Goal: Task Accomplishment & Management: Manage account settings

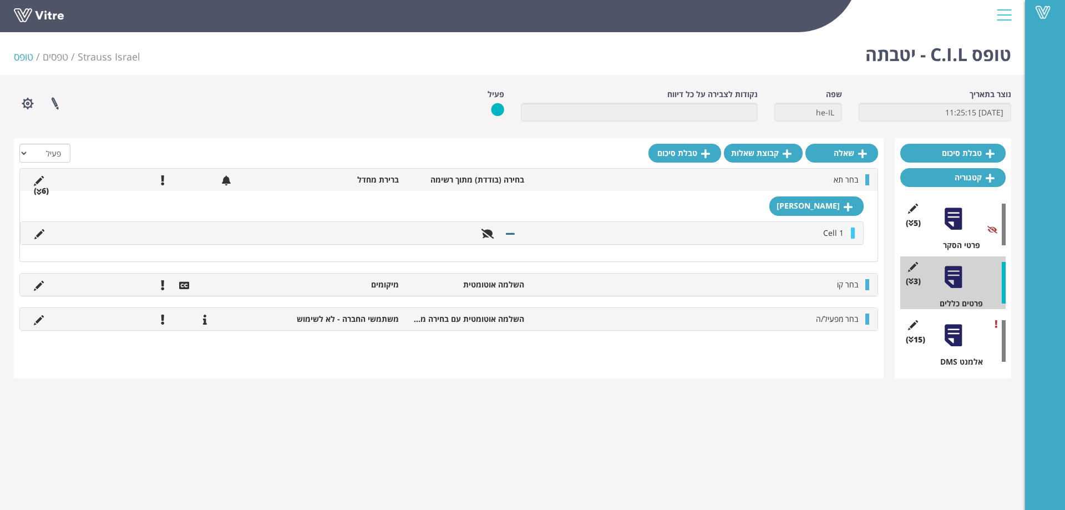
click at [352, 392] on html "Vitre טופס C.I.L - יטבתה Strauss Israel טפסים טופס נוצר בתאריך 13.12.2024 11:25…" at bounding box center [532, 196] width 1065 height 392
click at [36, 154] on select "הכל פעיל לא פעיל" at bounding box center [44, 153] width 51 height 19
select select "2"
click at [19, 144] on select "הכל פעיל לא פעיל" at bounding box center [44, 153] width 51 height 19
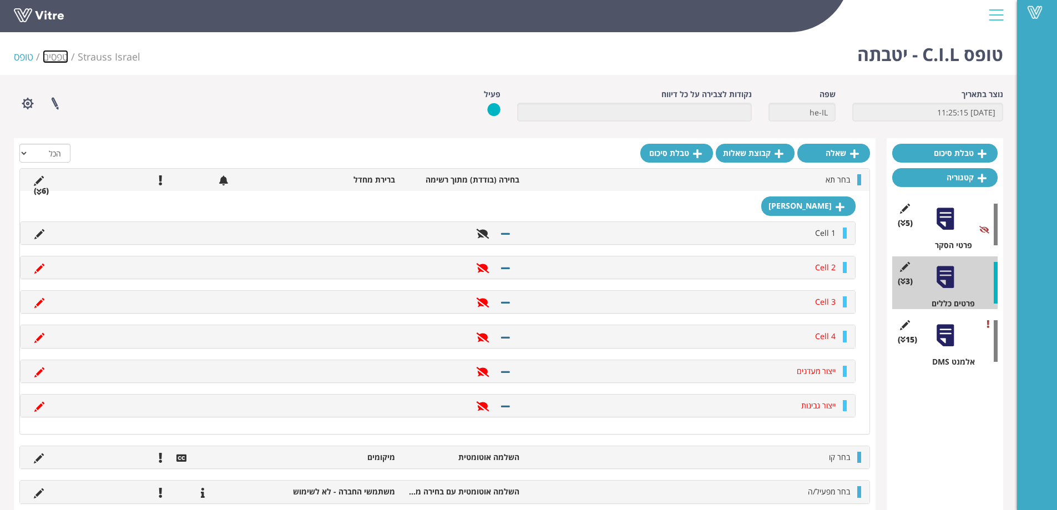
click at [49, 53] on link "טפסים" at bounding box center [56, 56] width 26 height 13
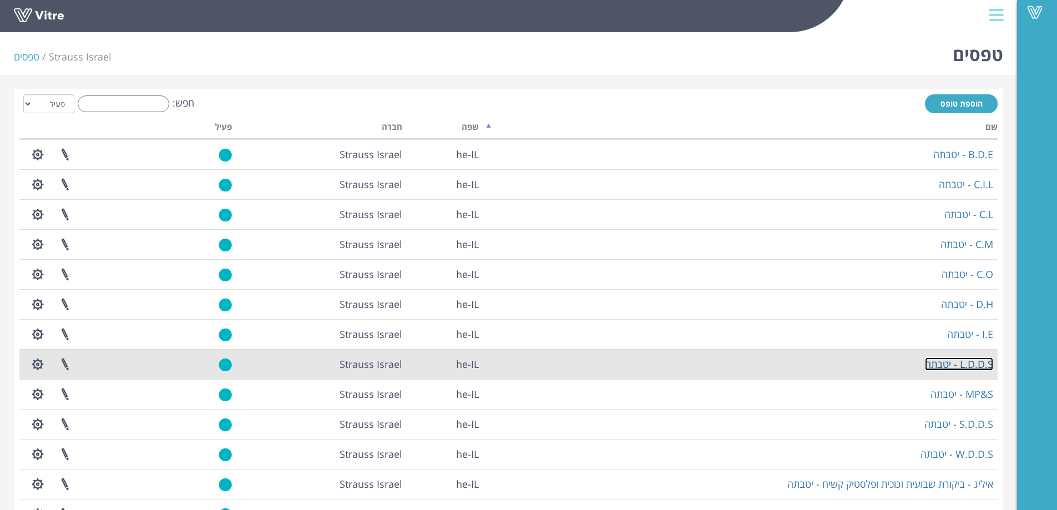
click at [972, 364] on link "L.D.D.S - יטבתה" at bounding box center [959, 363] width 68 height 13
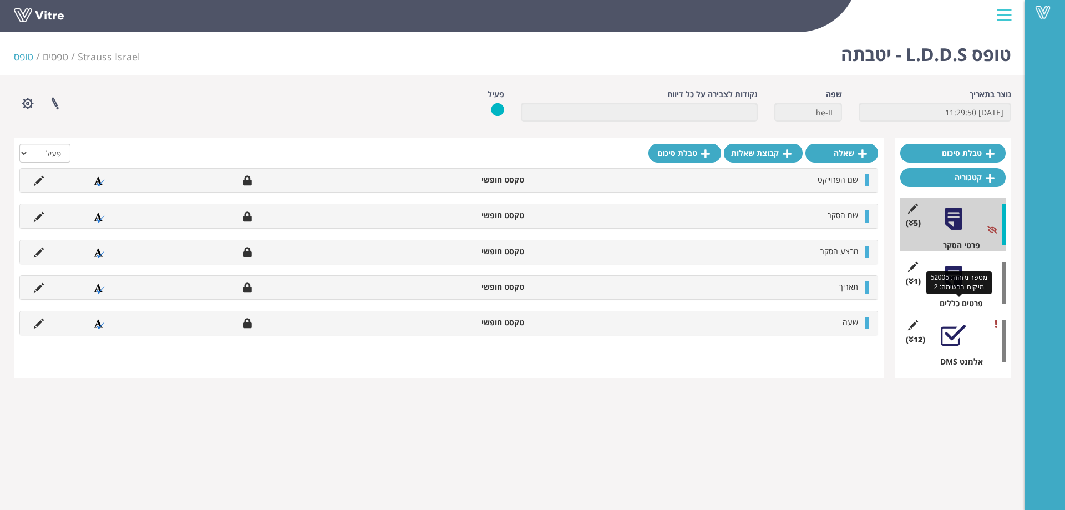
click at [953, 301] on div "פרטים כללים" at bounding box center [957, 303] width 97 height 11
click at [957, 270] on div at bounding box center [953, 277] width 25 height 25
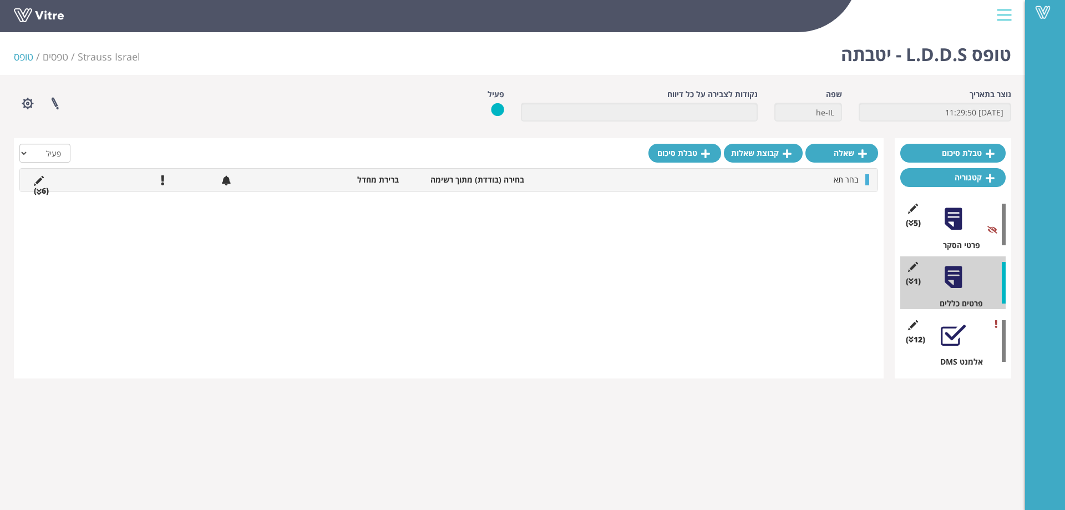
click at [44, 191] on li "(6 )" at bounding box center [41, 190] width 26 height 11
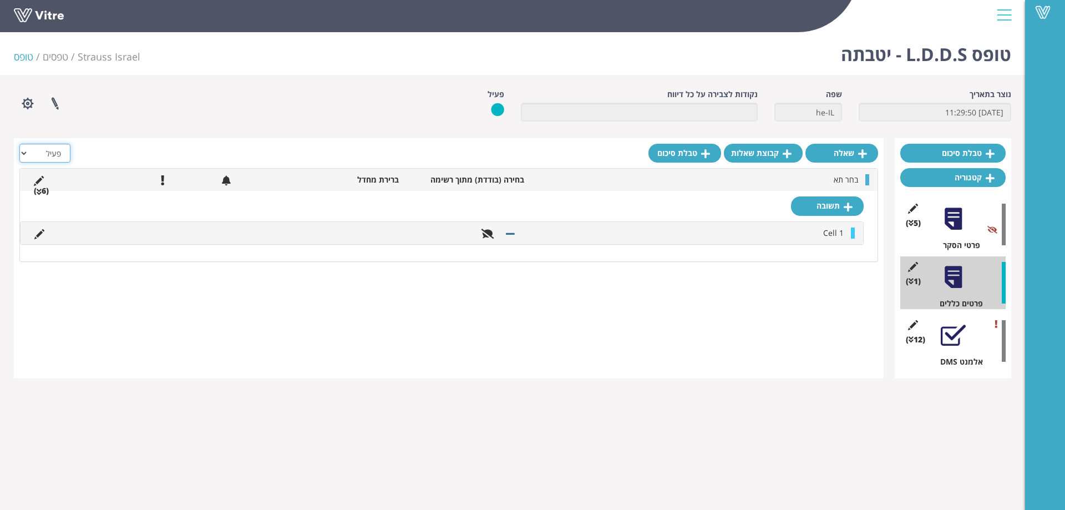
click at [55, 150] on select "הכל פעיל לא פעיל" at bounding box center [44, 153] width 51 height 19
select select "2"
click at [19, 144] on select "הכל פעיל לא פעיל" at bounding box center [44, 153] width 51 height 19
